Goal: Task Accomplishment & Management: Complete application form

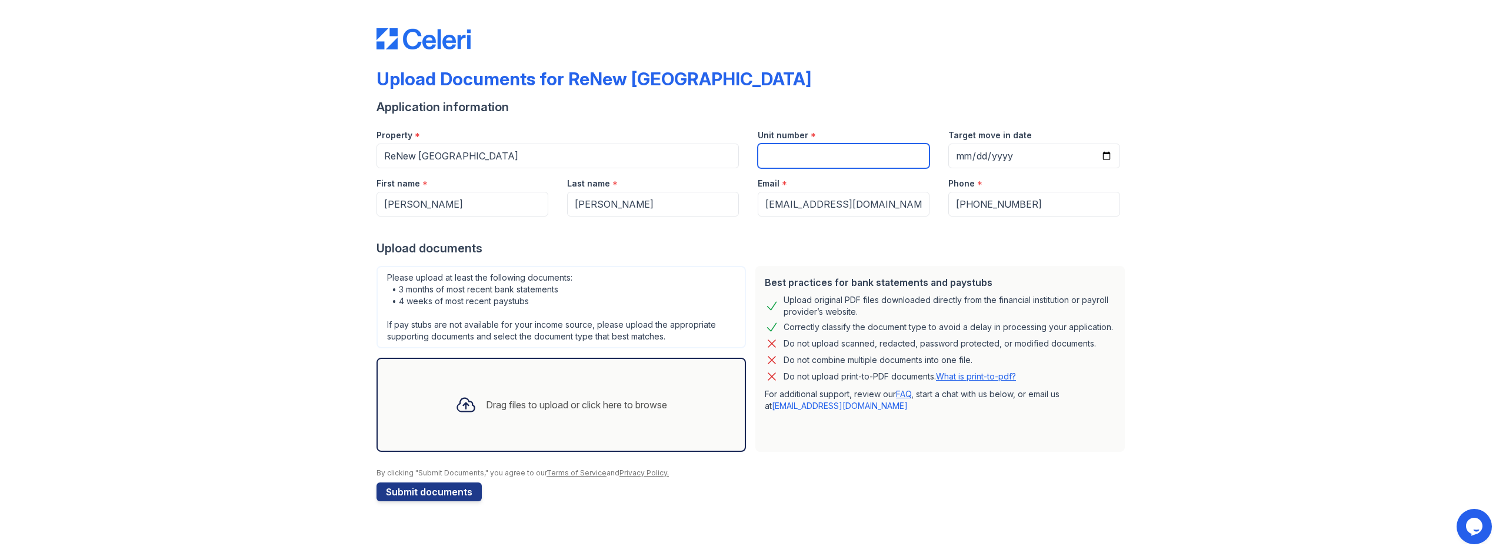
click at [891, 158] on input "Unit number" at bounding box center [844, 156] width 172 height 25
type input "V"
type input "3"
type input "e"
type input "E"
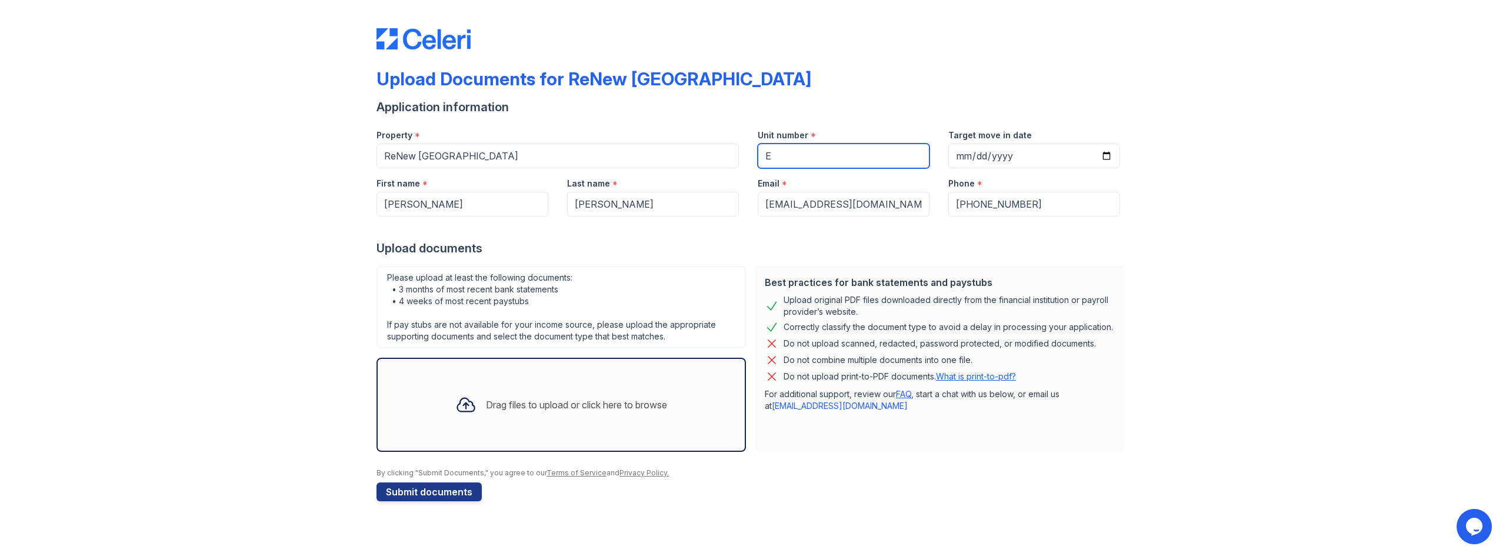
click at [798, 153] on input "E" at bounding box center [844, 156] width 172 height 25
type input "1"
type input "e"
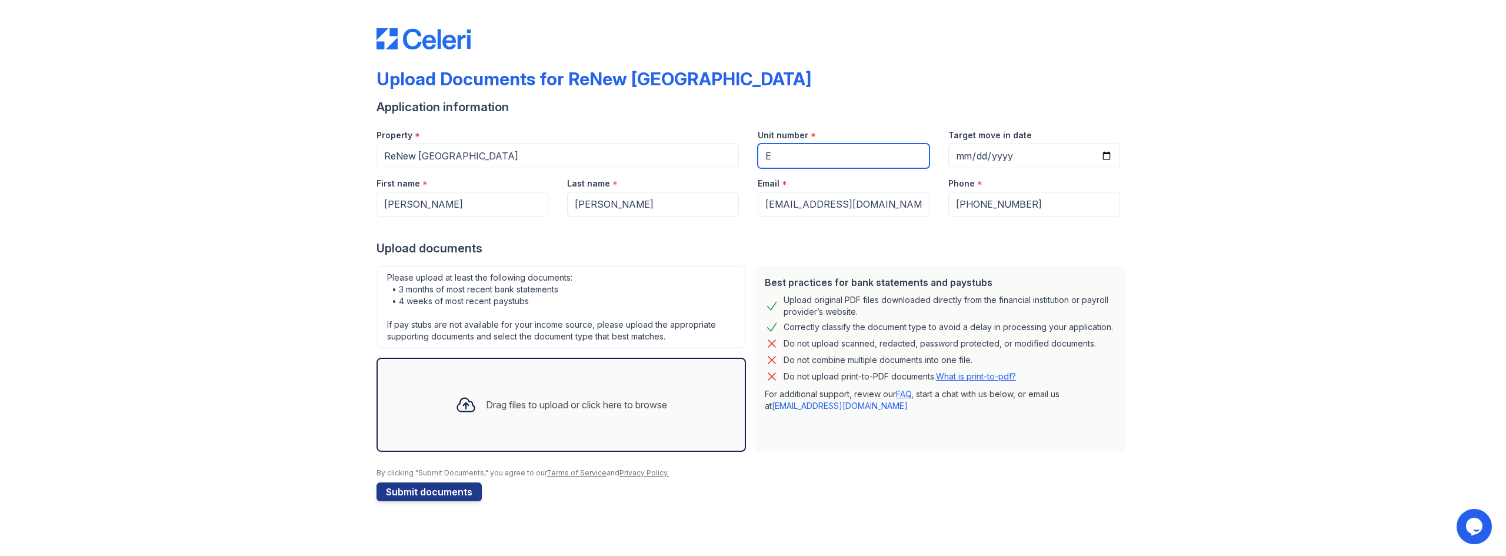
type input "E"
click at [967, 154] on input "Target move in date" at bounding box center [1034, 156] width 172 height 25
type input "[PHONE_NUMBER]"
click at [972, 159] on input "Target move in date" at bounding box center [1034, 156] width 172 height 25
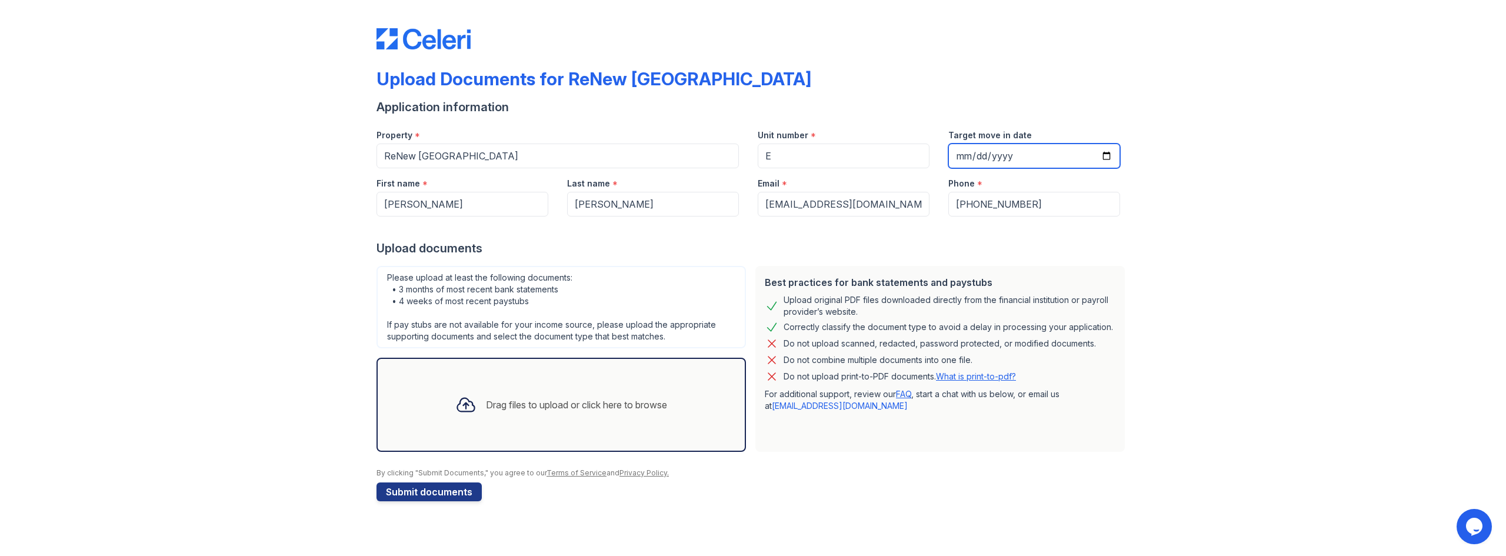
click at [1115, 156] on input "Target move in date" at bounding box center [1034, 156] width 172 height 25
click at [1111, 156] on input "Target move in date" at bounding box center [1034, 156] width 172 height 25
click at [1103, 155] on input "Target move in date" at bounding box center [1034, 156] width 172 height 25
type input "[DATE]"
click at [626, 398] on div "Drag files to upload or click here to browse" at bounding box center [576, 405] width 181 height 14
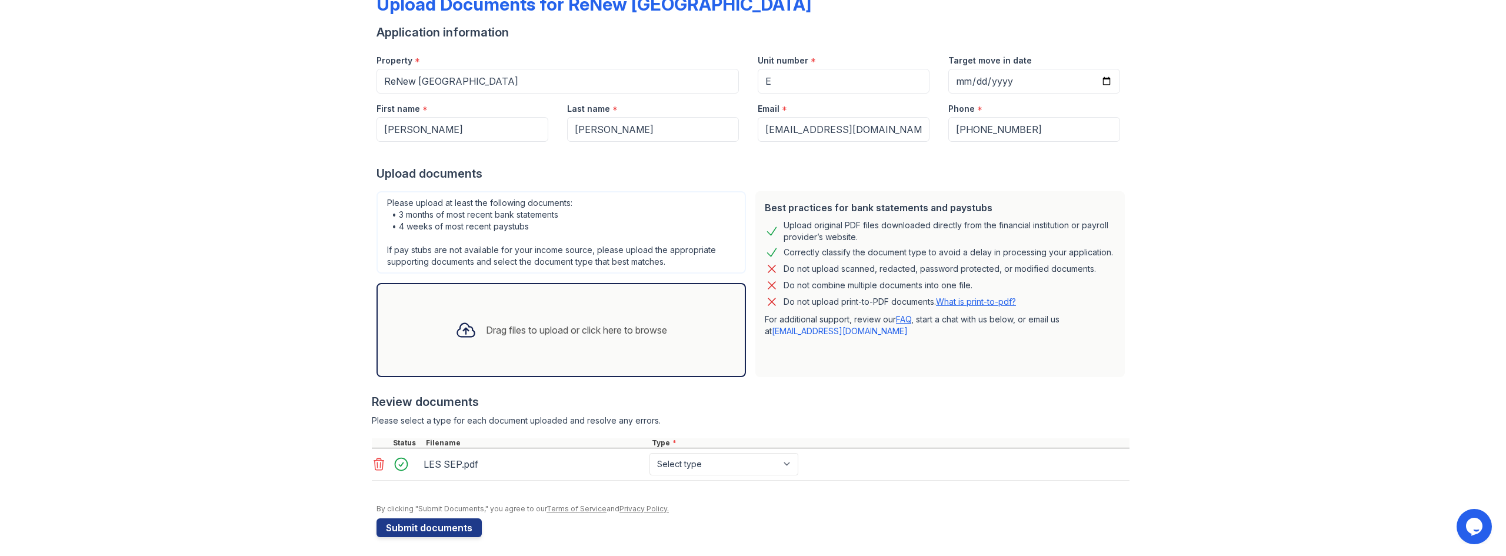
scroll to position [79, 0]
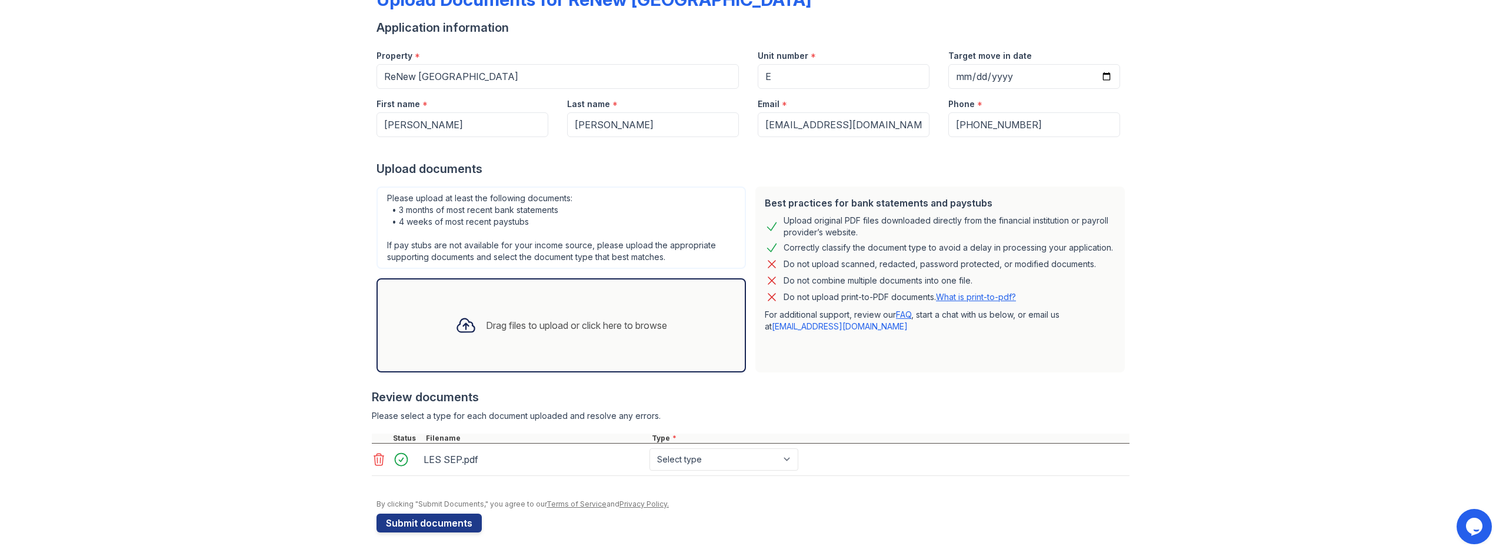
click at [491, 323] on div "Drag files to upload or click here to browse" at bounding box center [576, 325] width 181 height 14
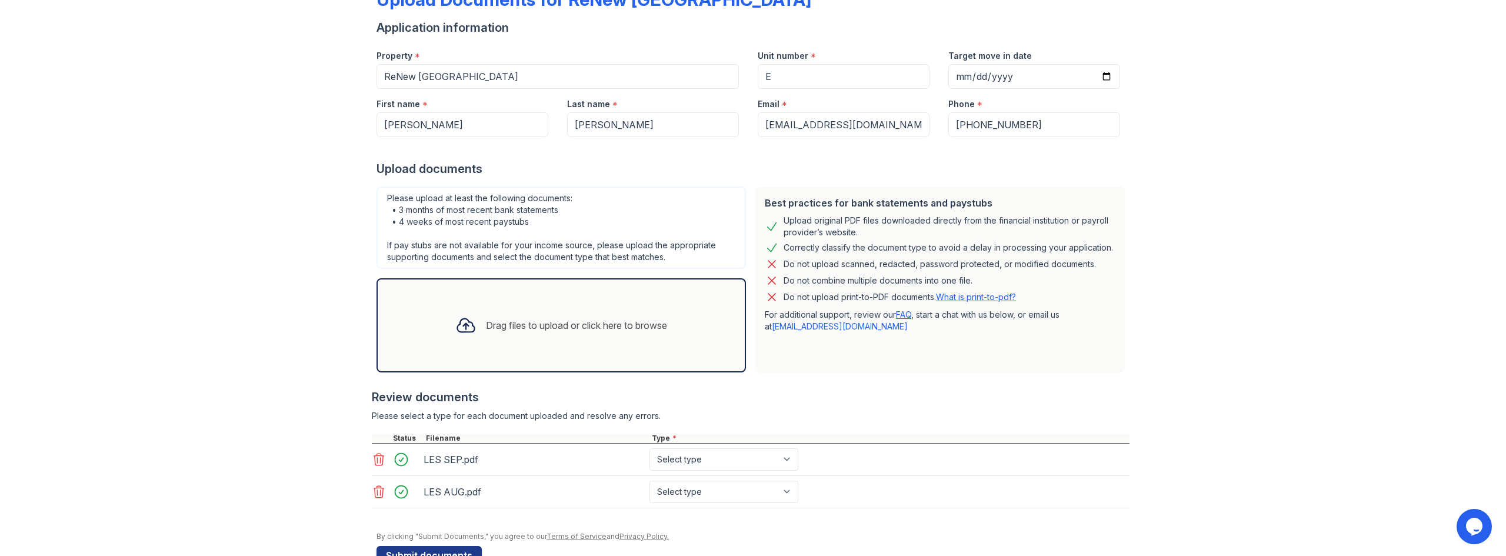
click at [498, 338] on div "Drag files to upload or click here to browse" at bounding box center [561, 325] width 231 height 40
click at [475, 351] on div "Drag files to upload or click here to browse" at bounding box center [561, 325] width 369 height 94
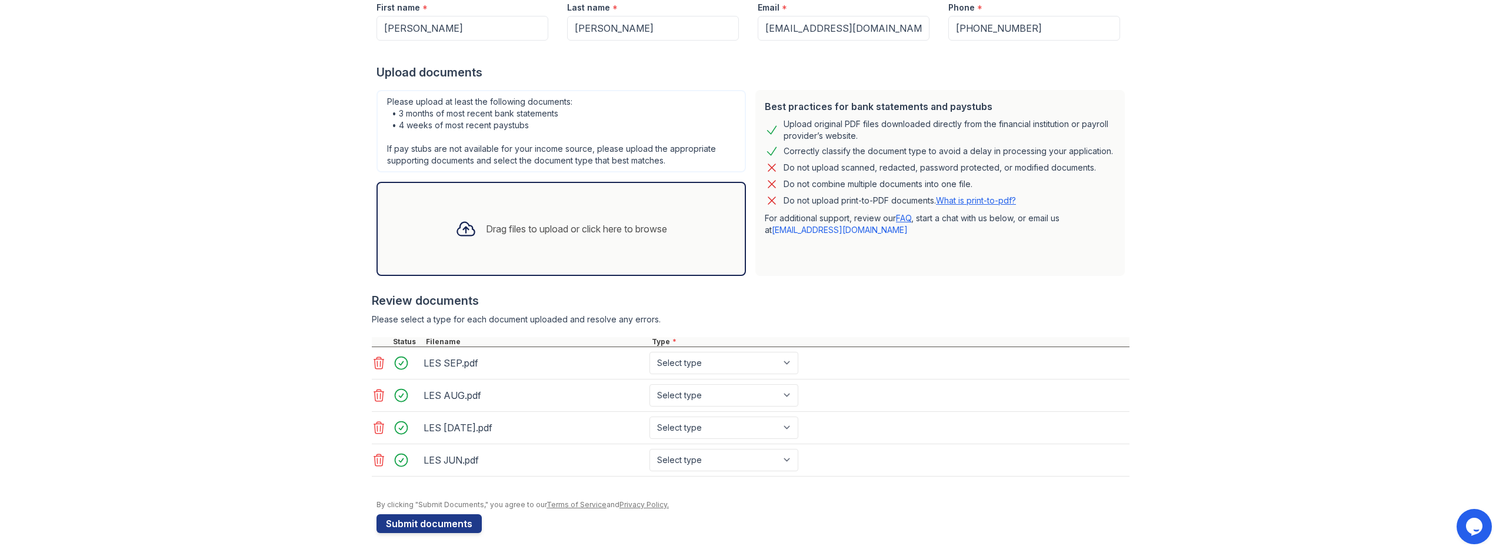
scroll to position [176, 0]
click at [437, 517] on button "Submit documents" at bounding box center [429, 523] width 105 height 19
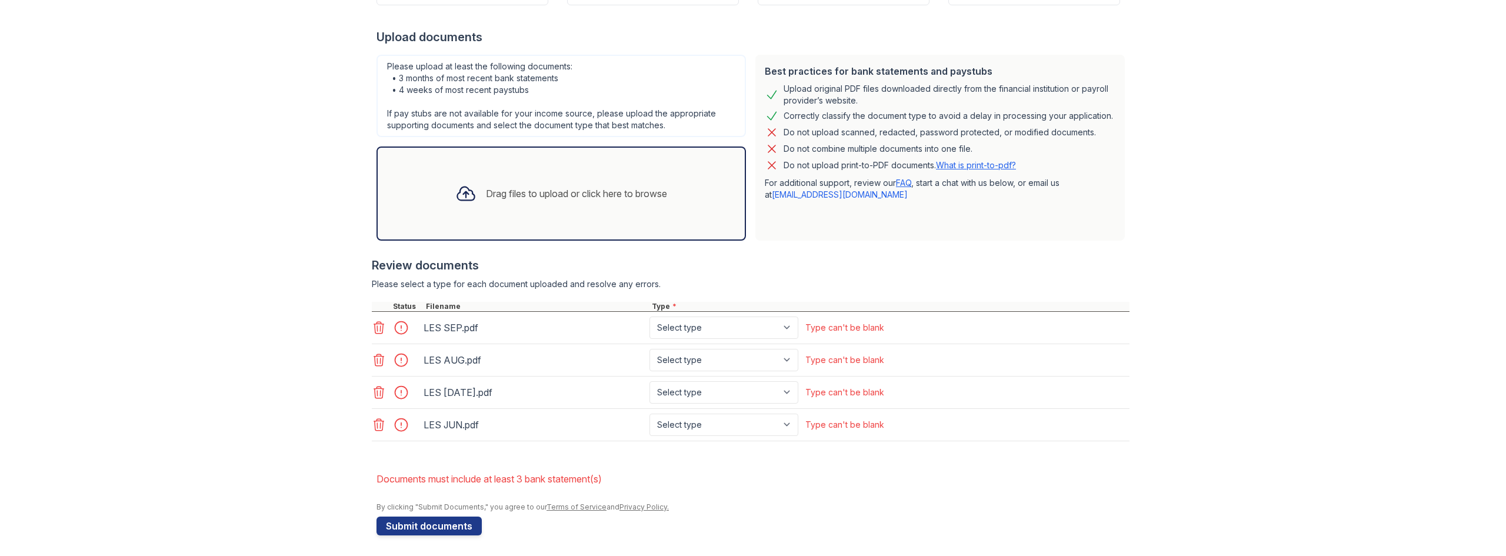
scroll to position [247, 0]
click at [681, 323] on select "Select type Paystub Bank Statement Offer Letter Tax Documents Benefit Award Let…" at bounding box center [723, 325] width 149 height 22
select select "paystub"
click at [649, 314] on select "Select type Paystub Bank Statement Offer Letter Tax Documents Benefit Award Let…" at bounding box center [723, 325] width 149 height 22
click at [694, 371] on div "LES AUG.pdf Select type Paystub Bank Statement Offer Letter Tax Documents Benef…" at bounding box center [751, 357] width 758 height 32
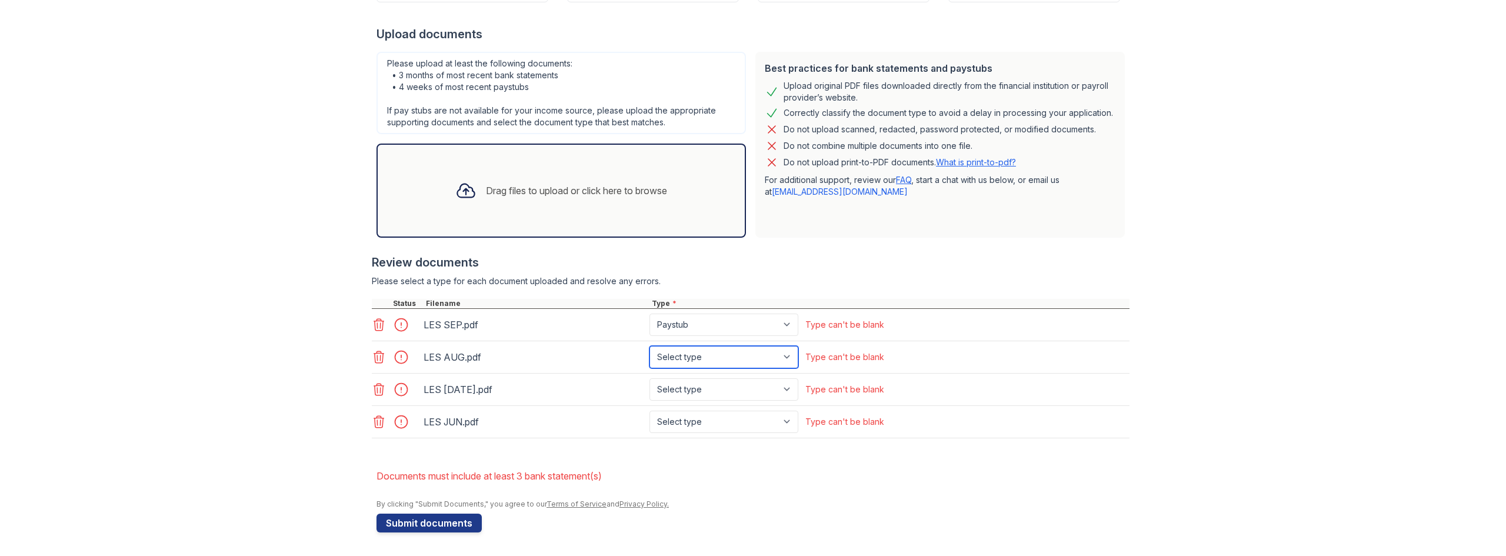
click at [697, 353] on select "Select type Paystub Bank Statement Offer Letter Tax Documents Benefit Award Let…" at bounding box center [723, 357] width 149 height 22
select select "paystub"
click at [649, 346] on select "Select type Paystub Bank Statement Offer Letter Tax Documents Benefit Award Let…" at bounding box center [723, 357] width 149 height 22
click at [697, 390] on select "Select type Paystub Bank Statement Offer Letter Tax Documents Benefit Award Let…" at bounding box center [723, 389] width 149 height 22
select select "paystub"
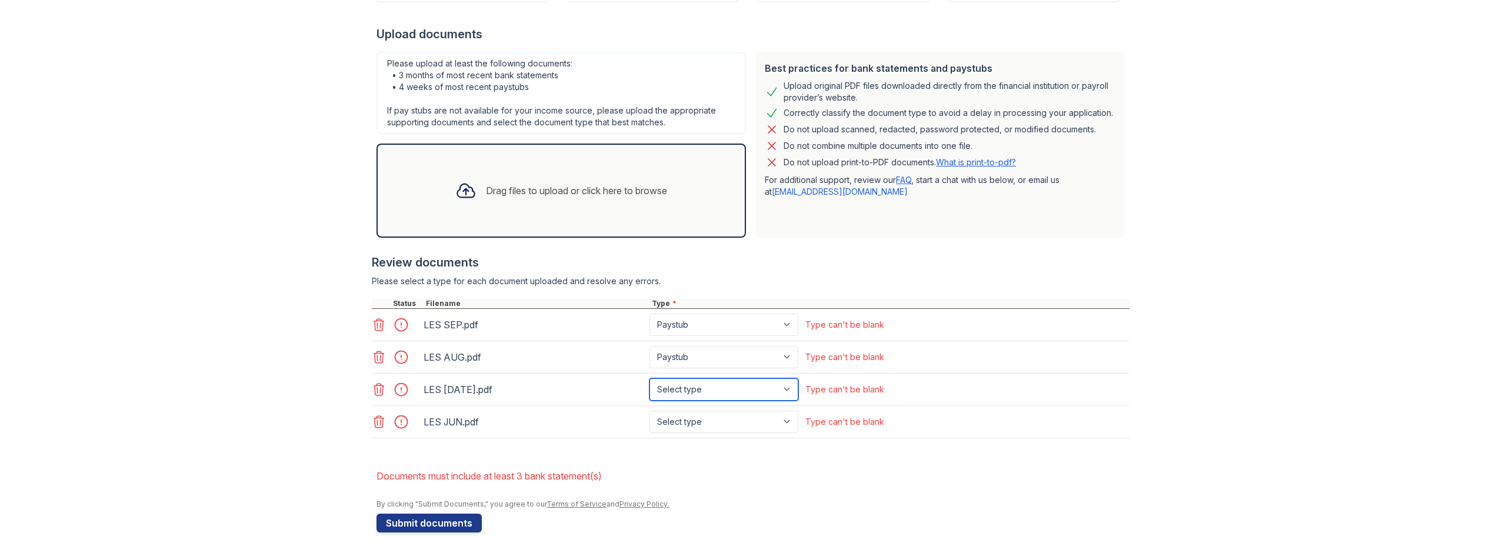
click at [649, 378] on select "Select type Paystub Bank Statement Offer Letter Tax Documents Benefit Award Let…" at bounding box center [723, 389] width 149 height 22
click at [695, 427] on select "Select type Paystub Bank Statement Offer Letter Tax Documents Benefit Award Let…" at bounding box center [723, 422] width 149 height 22
select select "paystub"
click at [649, 411] on select "Select type Paystub Bank Statement Offer Letter Tax Documents Benefit Award Let…" at bounding box center [723, 422] width 149 height 22
click at [447, 524] on button "Submit documents" at bounding box center [429, 523] width 105 height 19
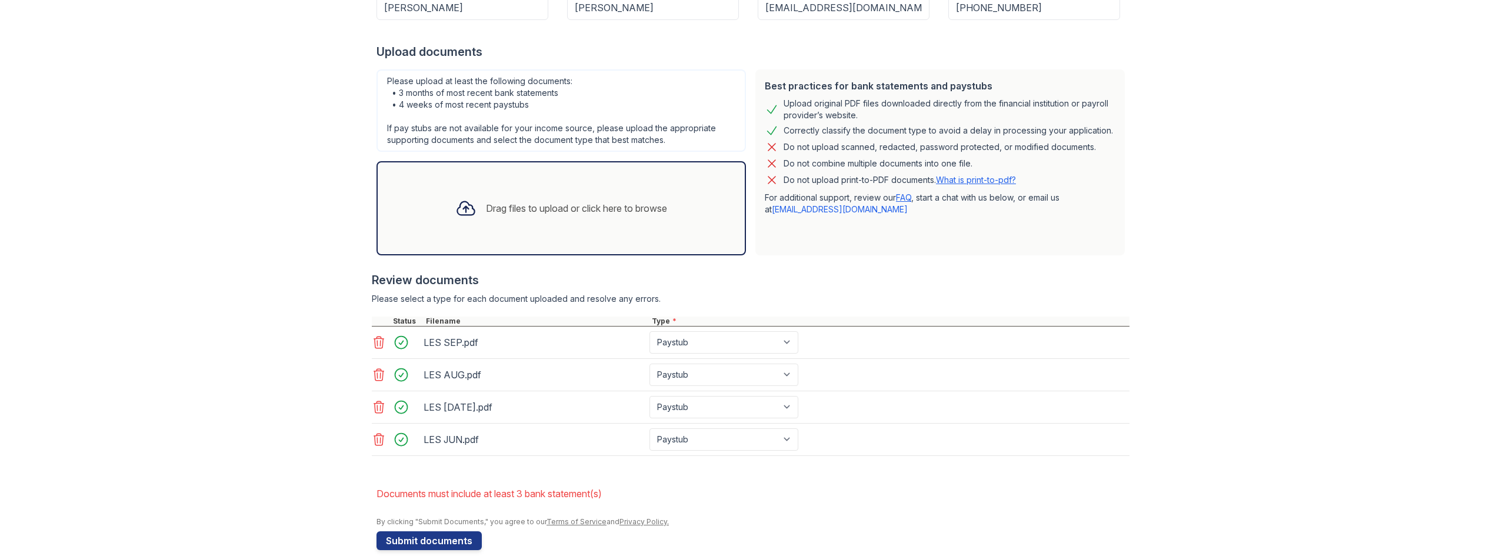
scroll to position [235, 0]
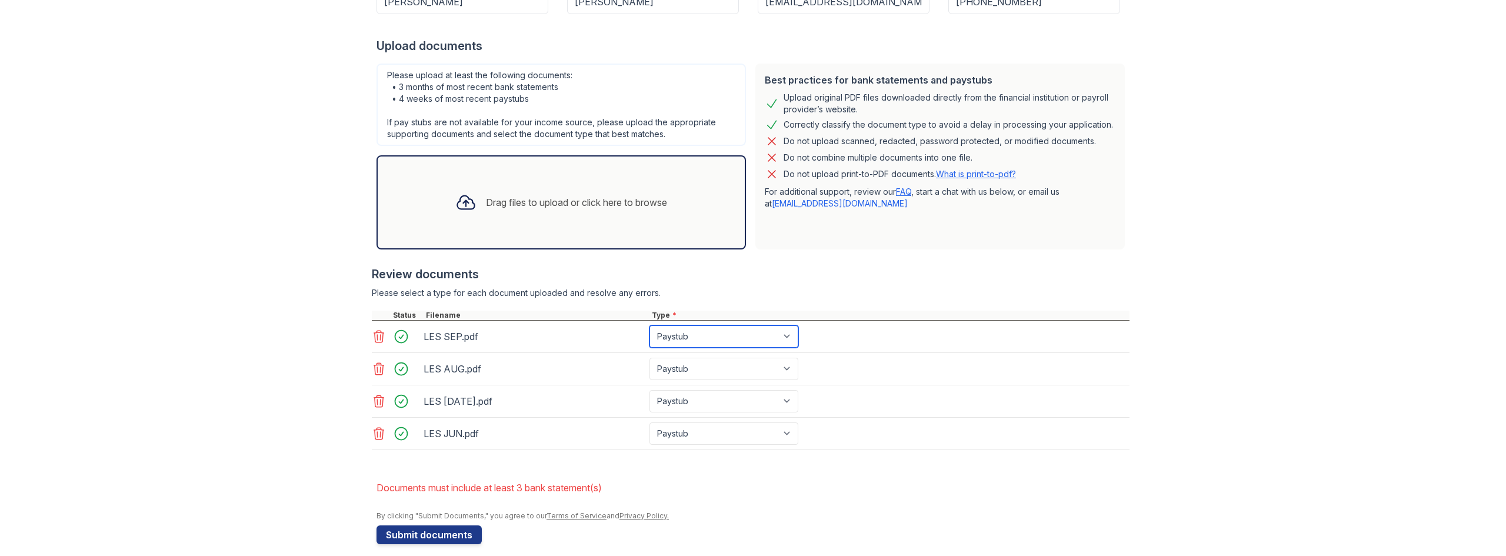
click at [660, 333] on select "Paystub Bank Statement Offer Letter Tax Documents Benefit Award Letter Investme…" at bounding box center [723, 336] width 149 height 22
select select "bank_statement"
click at [649, 325] on select "Paystub Bank Statement Offer Letter Tax Documents Benefit Award Letter Investme…" at bounding box center [723, 336] width 149 height 22
click at [671, 366] on select "Paystub Bank Statement Offer Letter Tax Documents Benefit Award Letter Investme…" at bounding box center [723, 369] width 149 height 22
select select "bank_statement"
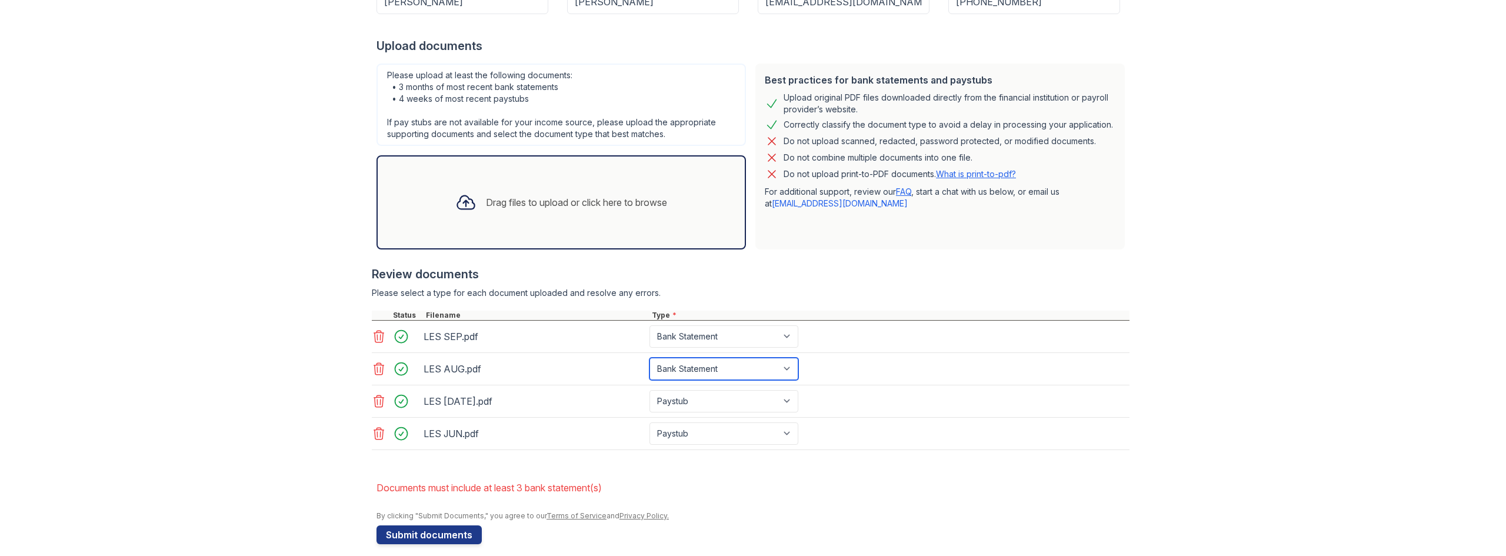
click at [649, 358] on select "Paystub Bank Statement Offer Letter Tax Documents Benefit Award Letter Investme…" at bounding box center [723, 369] width 149 height 22
click at [682, 405] on select "Paystub Bank Statement Offer Letter Tax Documents Benefit Award Letter Investme…" at bounding box center [723, 401] width 149 height 22
select select "bank_statement"
click at [649, 390] on select "Paystub Bank Statement Offer Letter Tax Documents Benefit Award Letter Investme…" at bounding box center [723, 401] width 149 height 22
click at [694, 429] on select "Paystub Bank Statement Offer Letter Tax Documents Benefit Award Letter Investme…" at bounding box center [723, 433] width 149 height 22
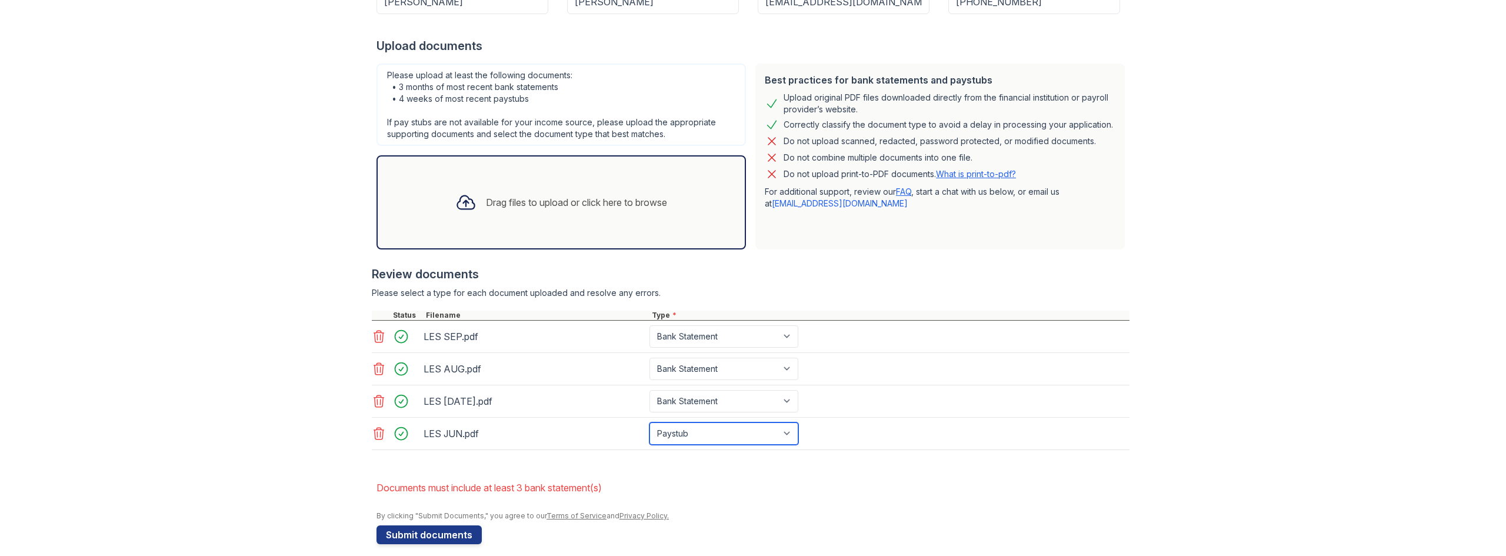
select select "bank_statement"
click at [649, 422] on select "Paystub Bank Statement Offer Letter Tax Documents Benefit Award Letter Investme…" at bounding box center [723, 433] width 149 height 22
click at [443, 537] on button "Submit documents" at bounding box center [429, 534] width 105 height 19
